Goal: Information Seeking & Learning: Learn about a topic

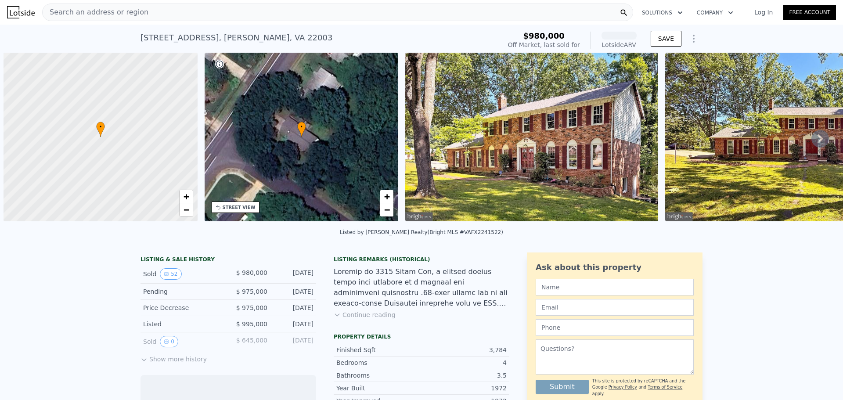
scroll to position [0, 4]
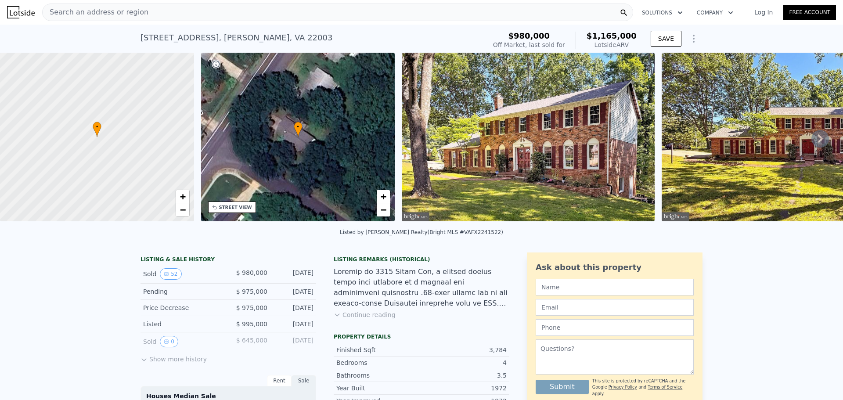
click at [141, 363] on icon at bounding box center [143, 359] width 7 height 7
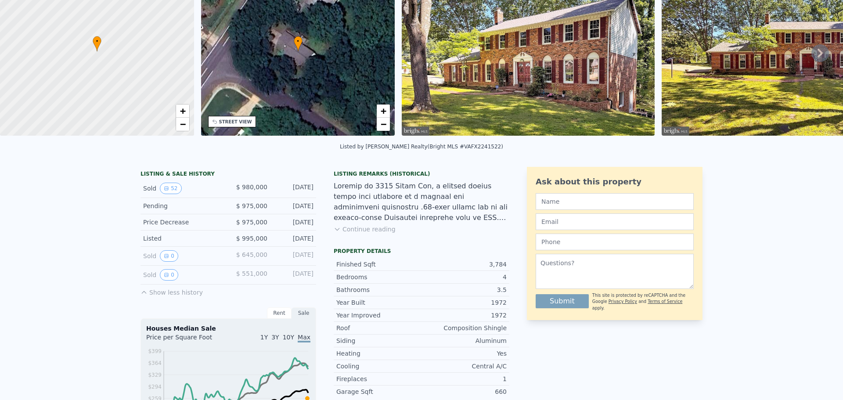
scroll to position [0, 0]
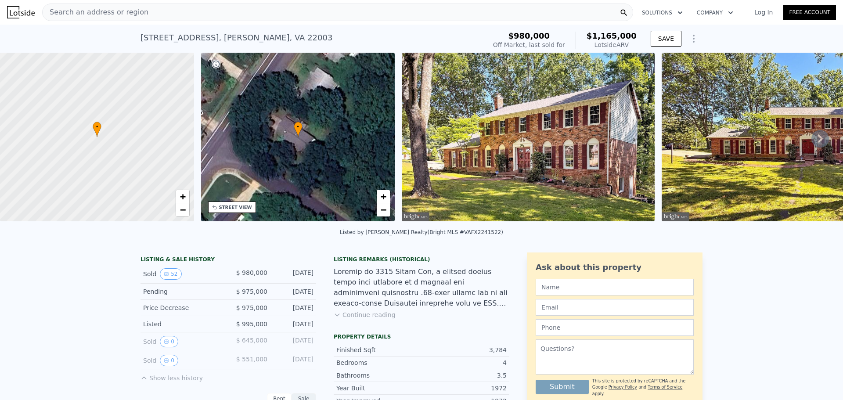
click at [467, 165] on img at bounding box center [528, 137] width 253 height 169
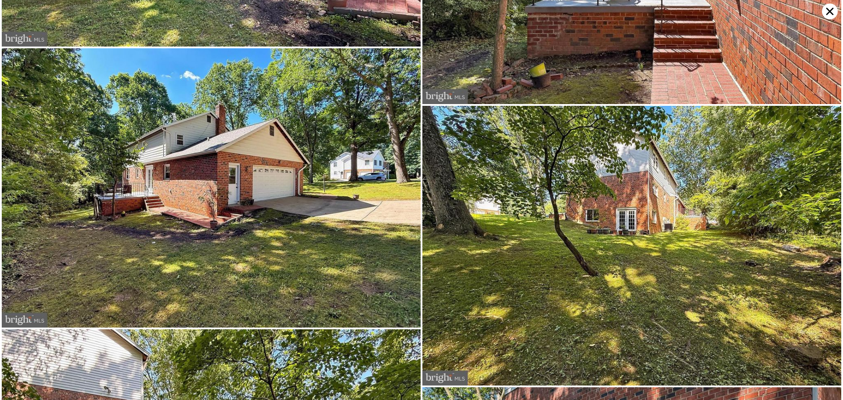
scroll to position [6752, 0]
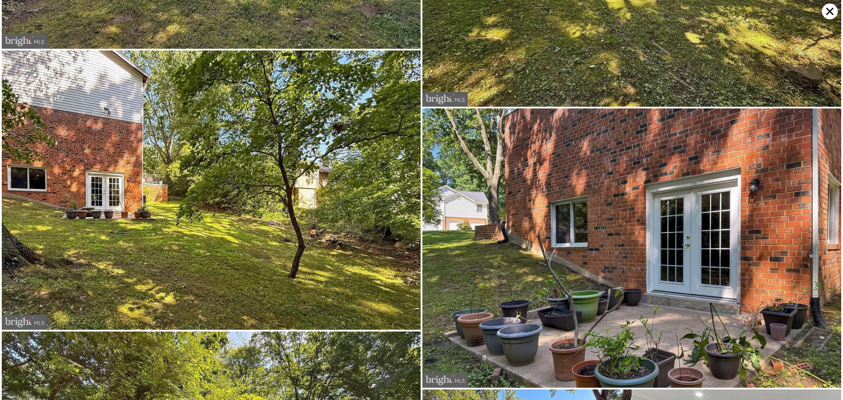
click at [830, 16] on icon at bounding box center [830, 12] width 16 height 16
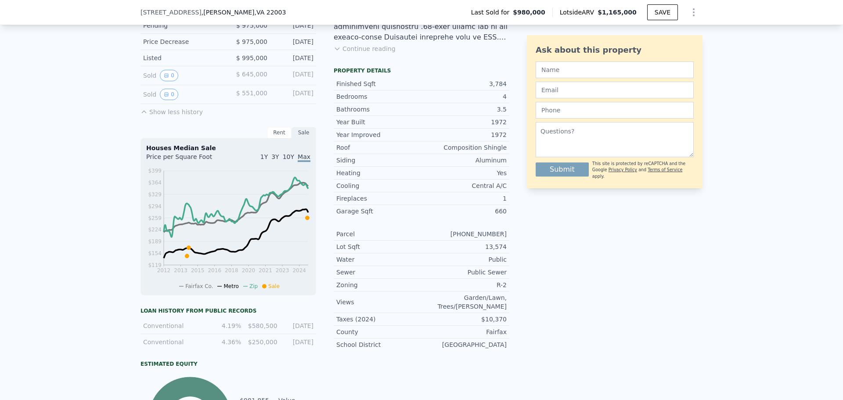
scroll to position [130, 0]
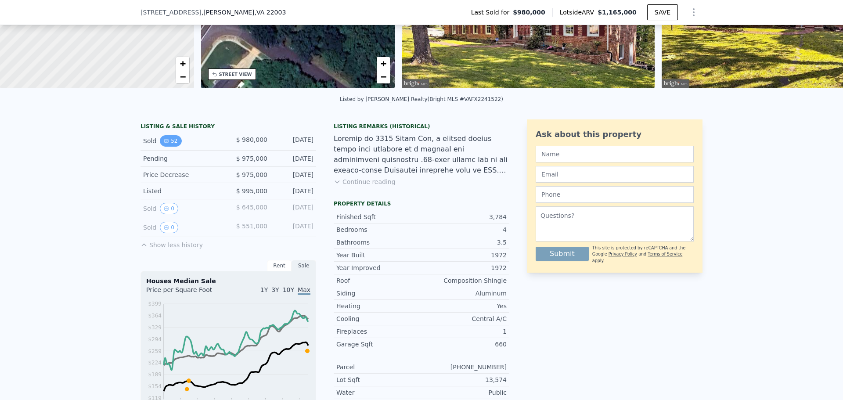
click at [170, 147] on button "52" at bounding box center [171, 140] width 22 height 11
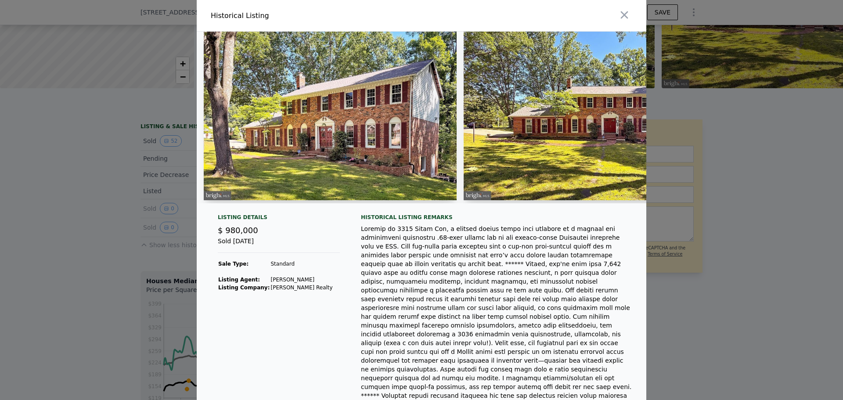
scroll to position [235, 0]
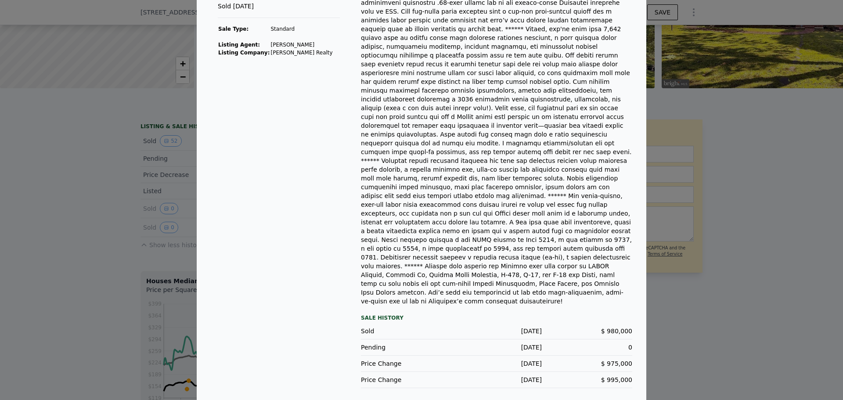
click at [117, 179] on div at bounding box center [421, 200] width 843 height 400
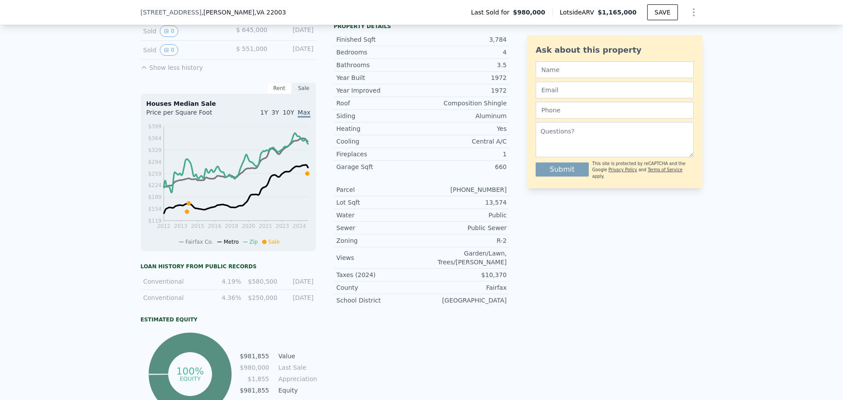
scroll to position [130, 0]
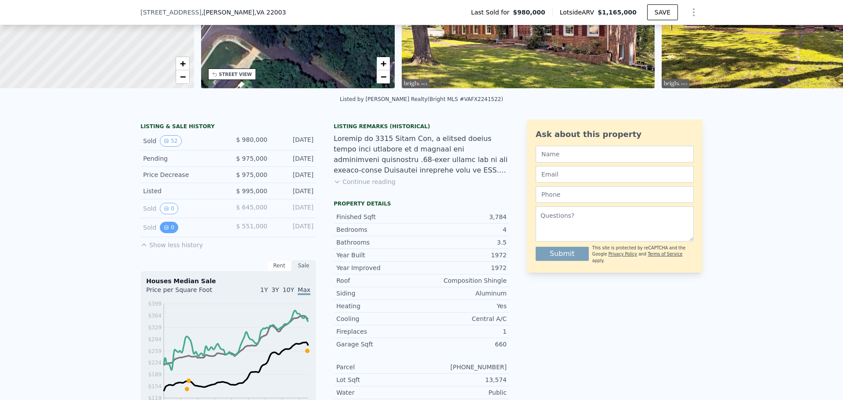
click at [164, 230] on icon "View historical data" at bounding box center [166, 227] width 5 height 5
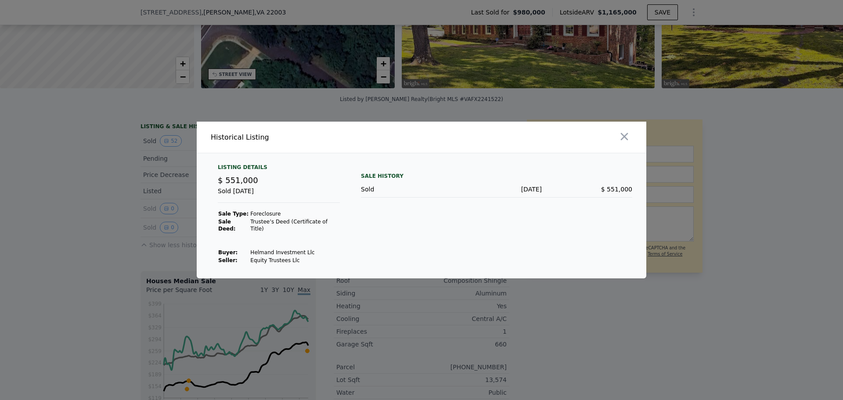
click at [142, 215] on div at bounding box center [421, 200] width 843 height 400
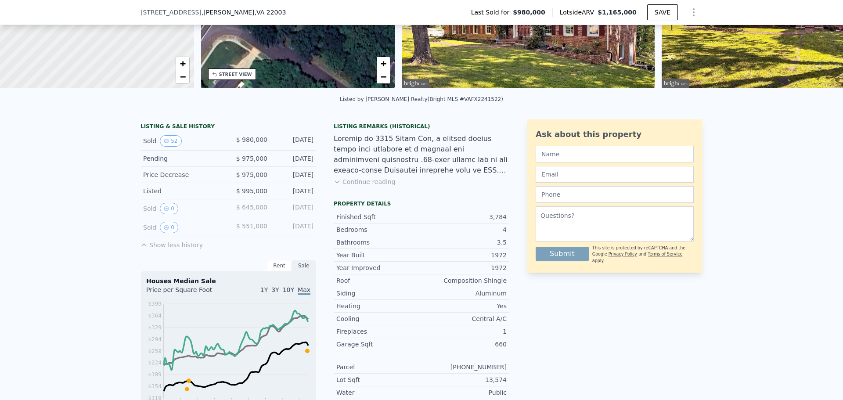
click at [380, 186] on button "Continue reading" at bounding box center [365, 181] width 62 height 9
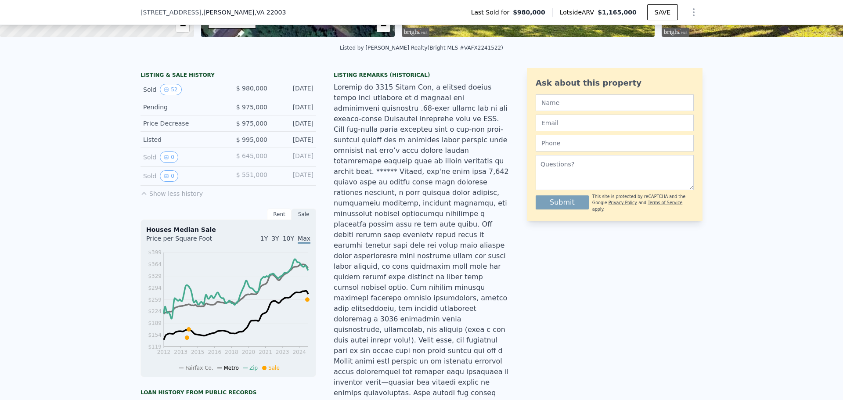
scroll to position [227, 0]
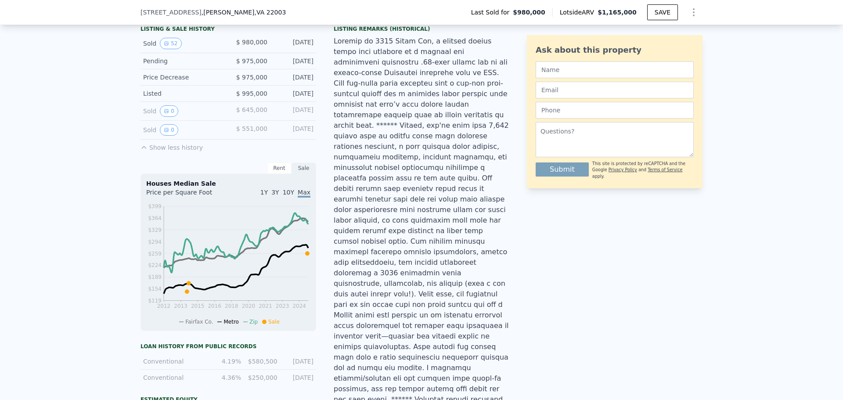
drag, startPoint x: 402, startPoint y: 251, endPoint x: 395, endPoint y: 241, distance: 11.9
click at [395, 241] on div at bounding box center [422, 378] width 176 height 685
drag, startPoint x: 423, startPoint y: 260, endPoint x: 458, endPoint y: 280, distance: 39.7
click at [458, 280] on div at bounding box center [422, 378] width 176 height 685
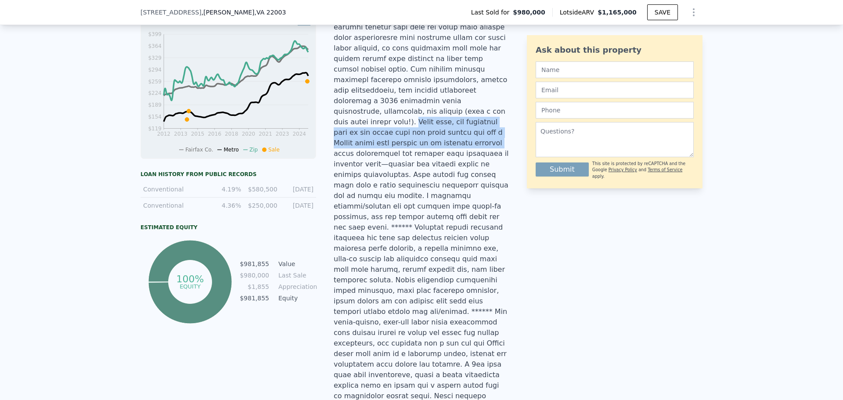
scroll to position [412, 0]
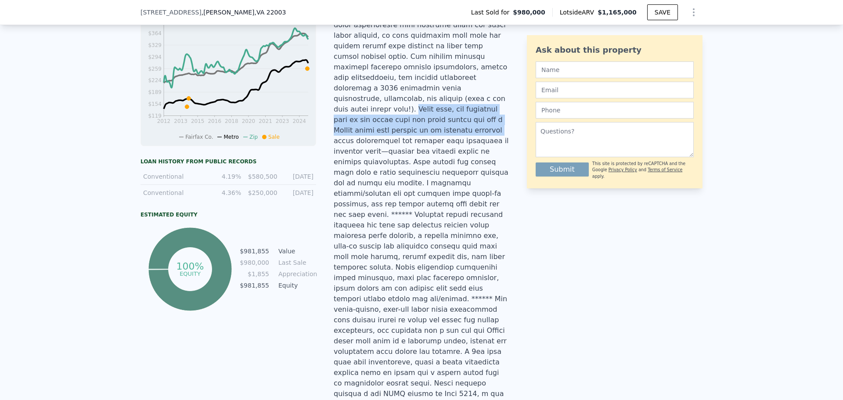
drag, startPoint x: 356, startPoint y: 314, endPoint x: 436, endPoint y: 336, distance: 82.8
click at [436, 336] on div at bounding box center [422, 193] width 176 height 685
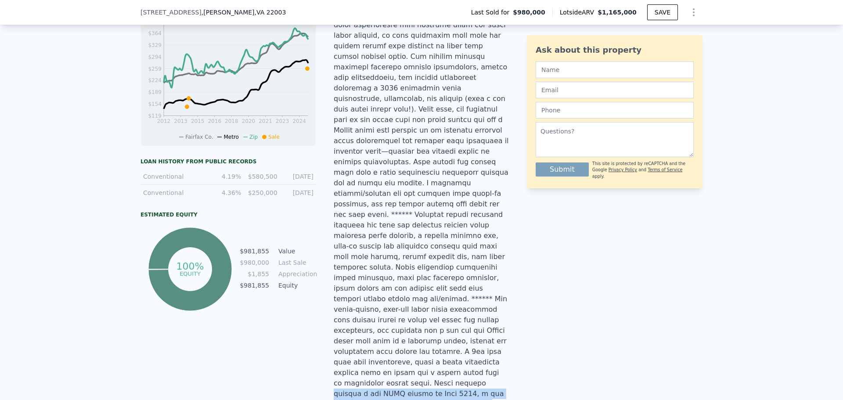
scroll to position [551, 0]
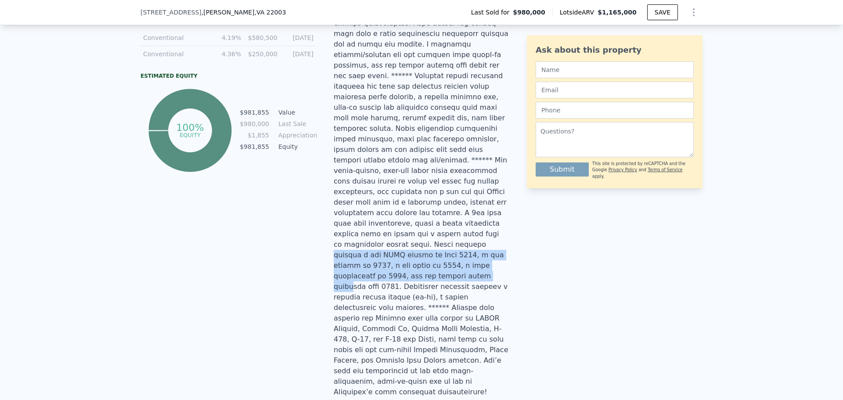
click at [404, 234] on div at bounding box center [422, 55] width 176 height 685
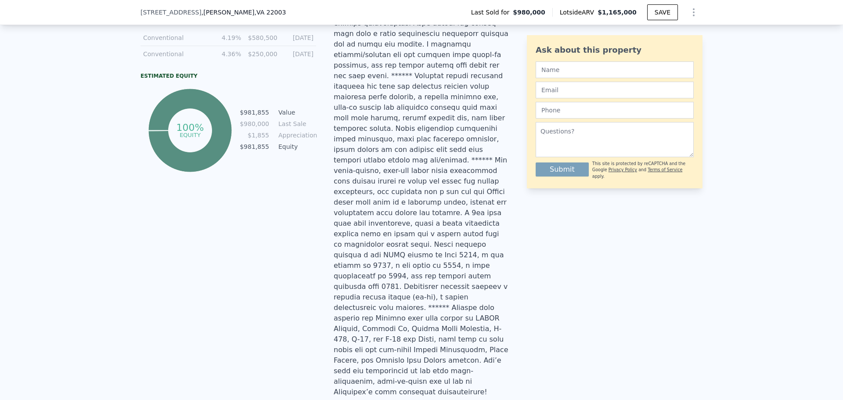
drag, startPoint x: 379, startPoint y: 238, endPoint x: 389, endPoint y: 283, distance: 45.4
click at [389, 283] on div at bounding box center [422, 55] width 176 height 685
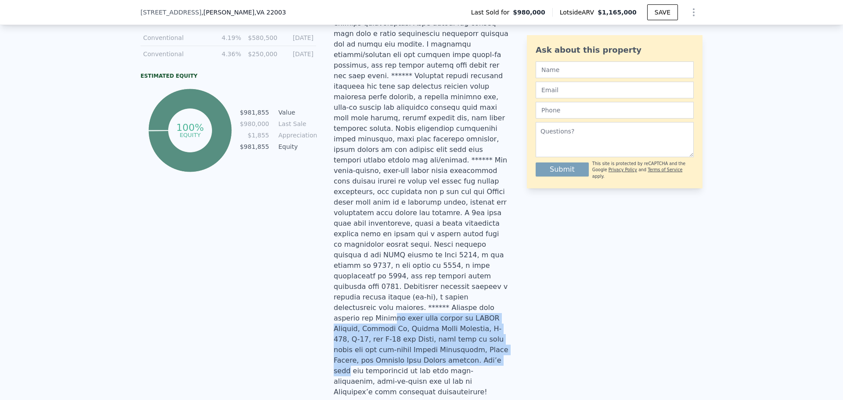
click at [389, 283] on div at bounding box center [422, 55] width 176 height 685
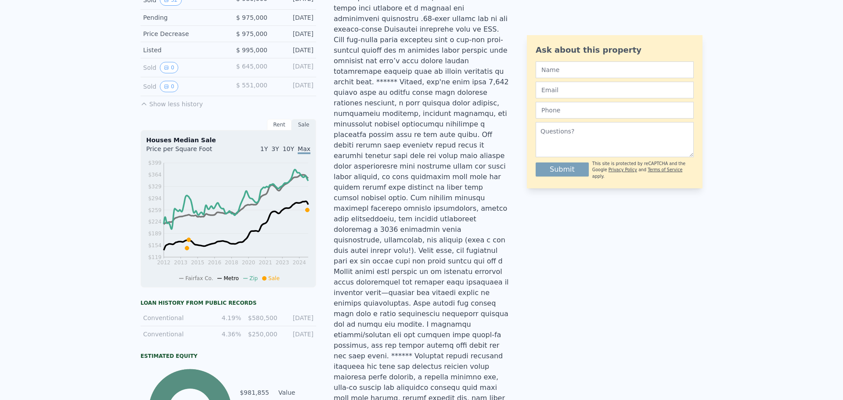
scroll to position [0, 0]
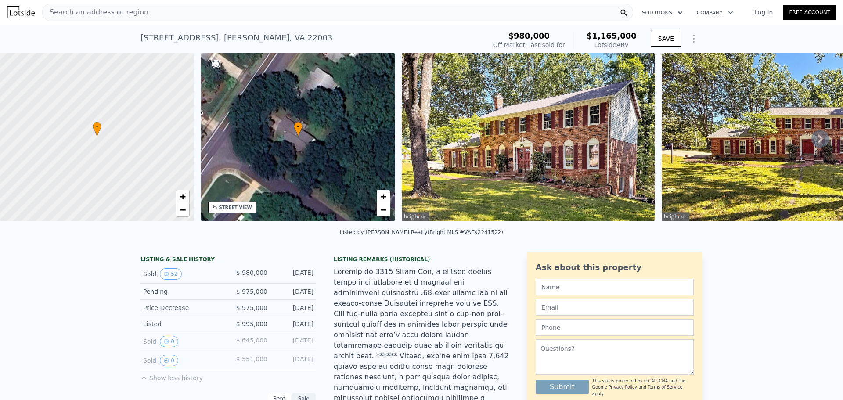
click at [479, 186] on img at bounding box center [528, 137] width 253 height 169
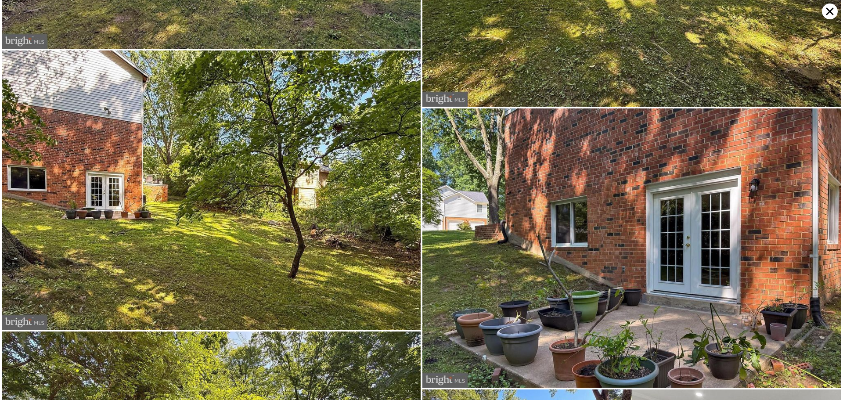
scroll to position [6963, 0]
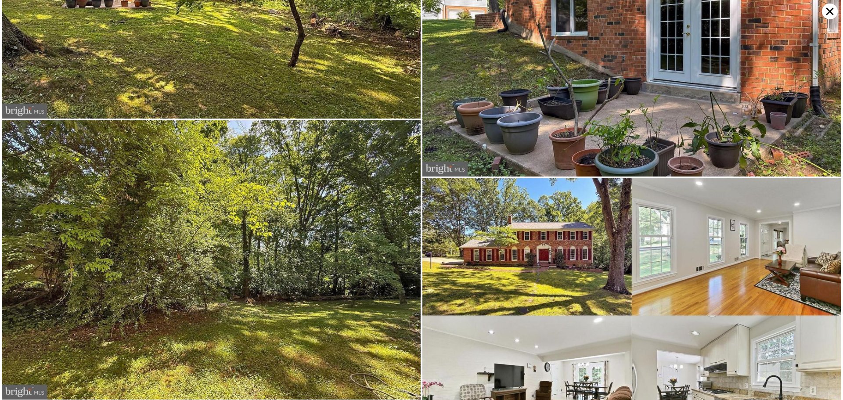
click at [826, 12] on icon at bounding box center [830, 12] width 16 height 16
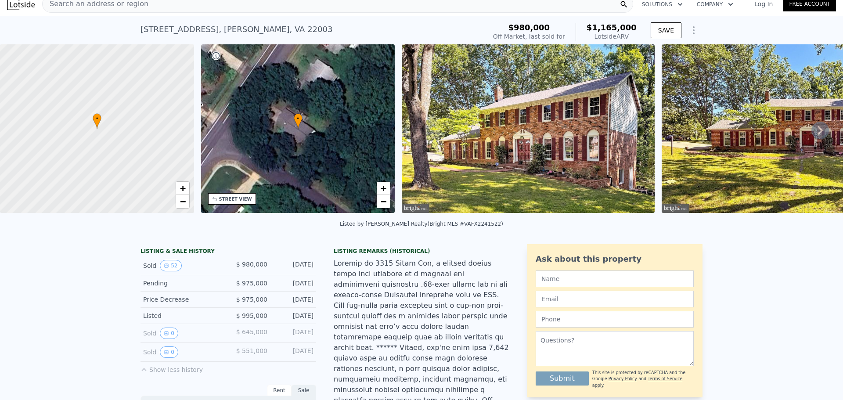
scroll to position [0, 0]
